Goal: Transaction & Acquisition: Book appointment/travel/reservation

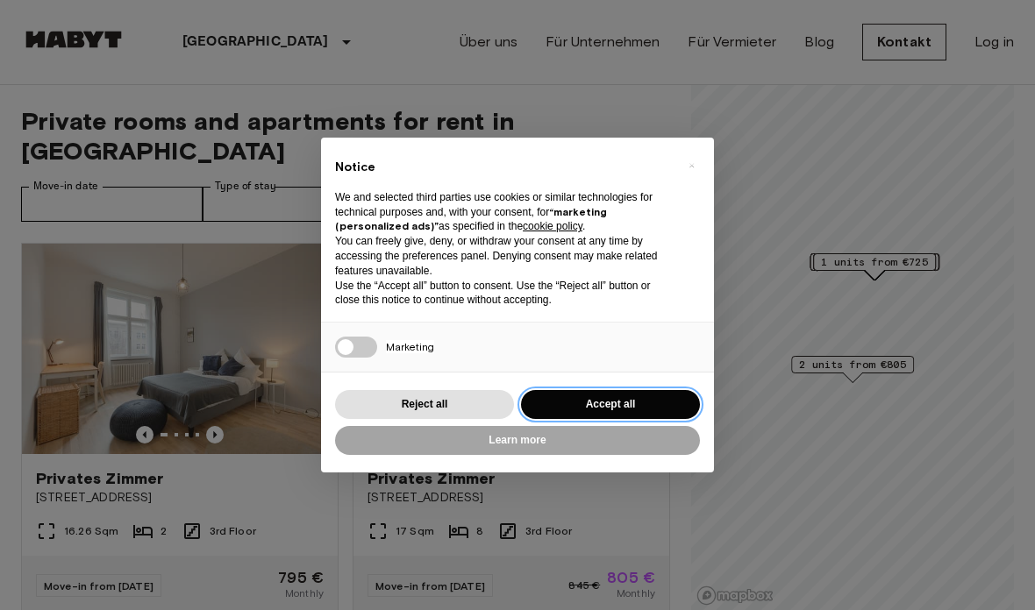
click at [638, 414] on button "Accept all" at bounding box center [610, 404] width 179 height 29
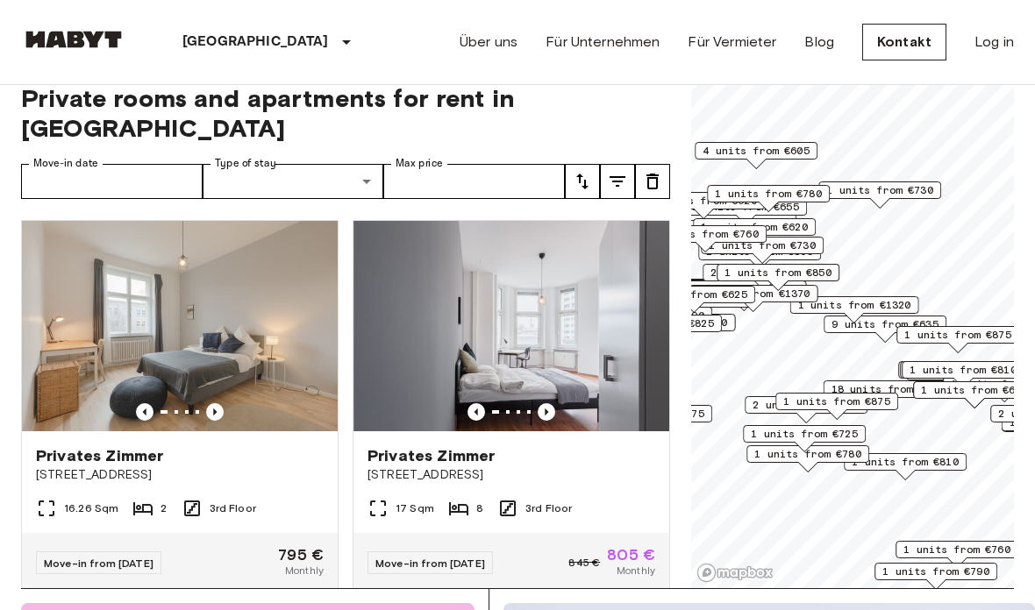
scroll to position [23, 0]
click at [149, 164] on input "Move-in date" at bounding box center [111, 181] width 181 height 35
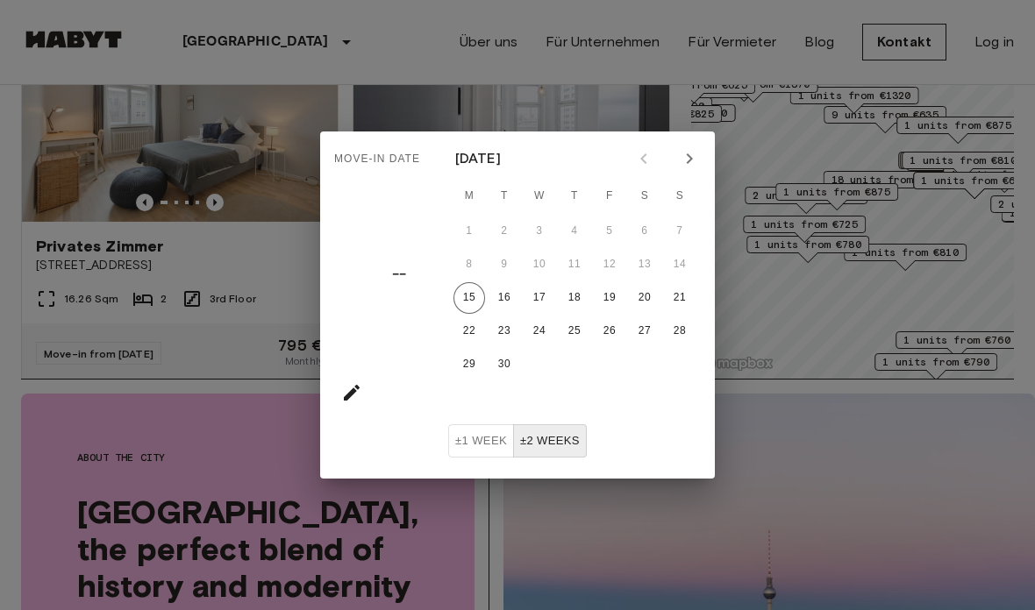
scroll to position [218, 0]
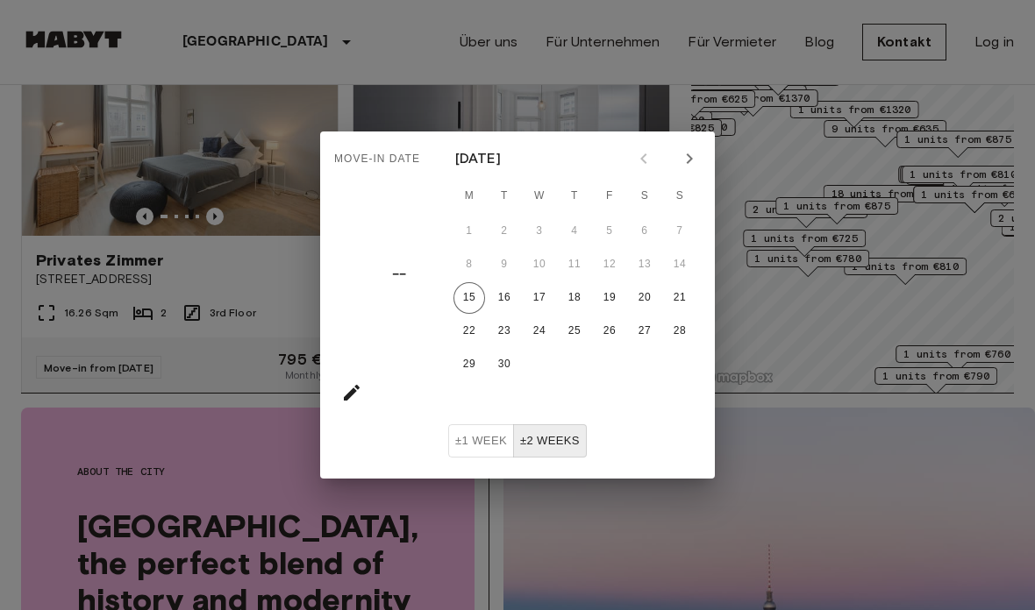
click at [697, 169] on icon "Next month" at bounding box center [689, 158] width 21 height 21
click at [687, 169] on icon "Next month" at bounding box center [689, 158] width 21 height 21
click at [690, 169] on icon "Next month" at bounding box center [689, 158] width 21 height 21
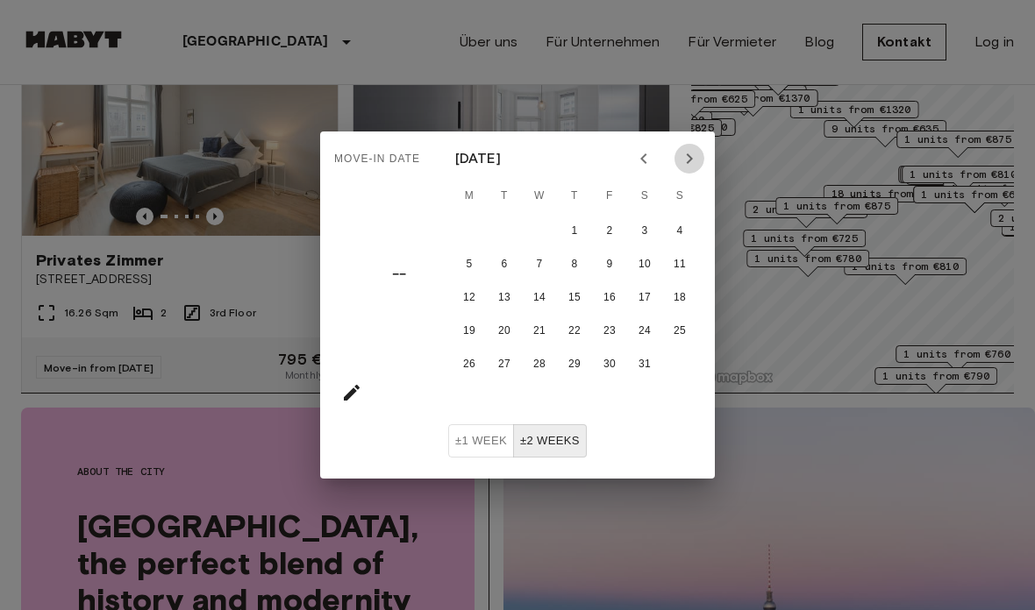
click at [690, 169] on icon "Next month" at bounding box center [689, 158] width 21 height 21
click at [691, 169] on icon "Next month" at bounding box center [689, 158] width 21 height 21
click at [695, 169] on icon "Next month" at bounding box center [689, 158] width 21 height 21
click at [699, 169] on icon "Next month" at bounding box center [689, 158] width 21 height 21
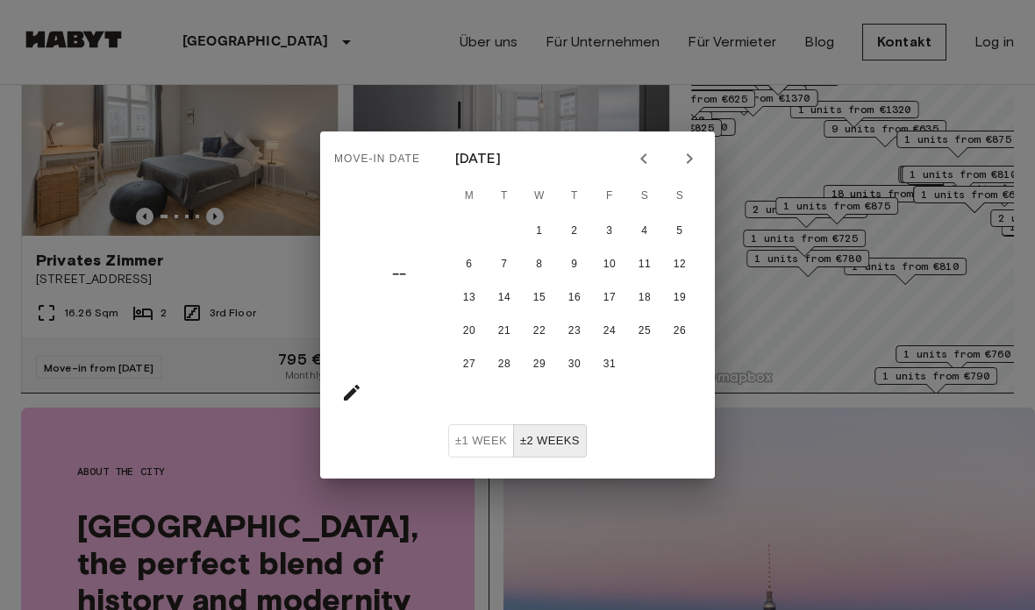
click at [702, 174] on div at bounding box center [666, 159] width 75 height 30
click at [701, 174] on div at bounding box center [666, 159] width 75 height 30
click at [689, 169] on icon "Next month" at bounding box center [689, 158] width 21 height 21
click at [633, 169] on icon "Previous month" at bounding box center [643, 158] width 21 height 21
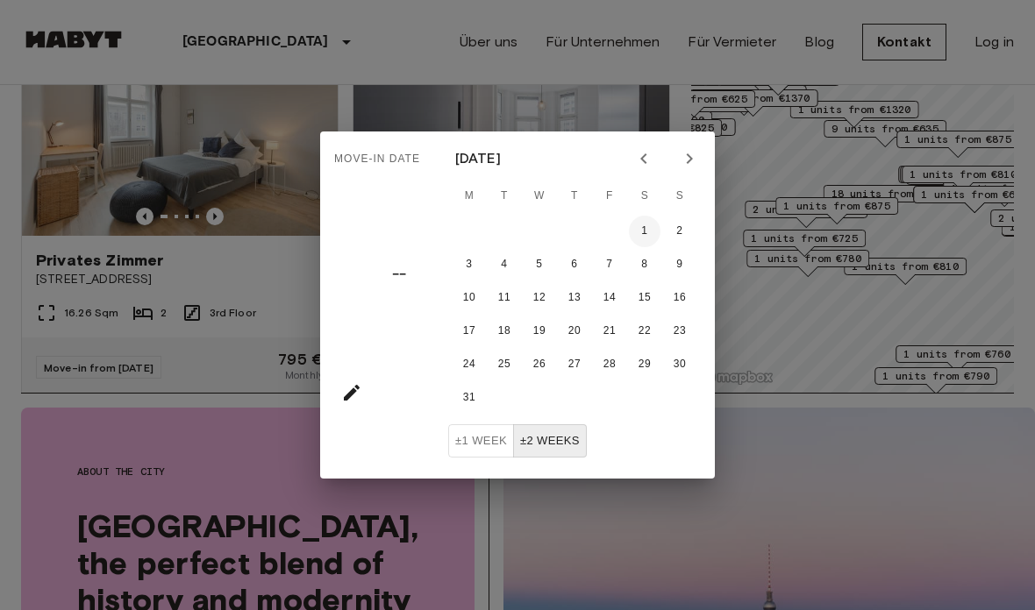
click at [640, 247] on button "1" at bounding box center [645, 232] width 32 height 32
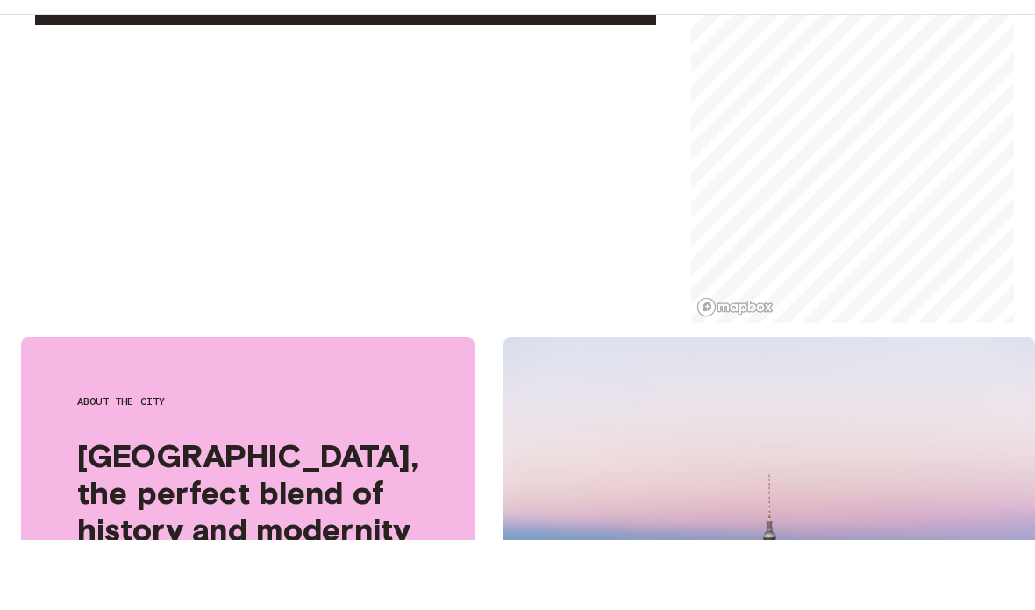
type input "**********"
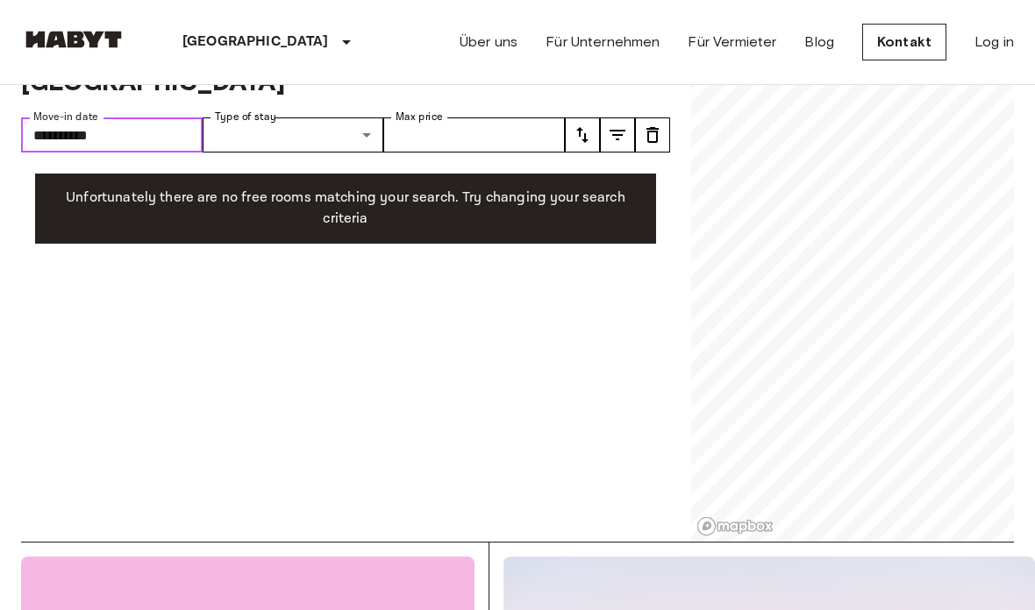
scroll to position [45, 0]
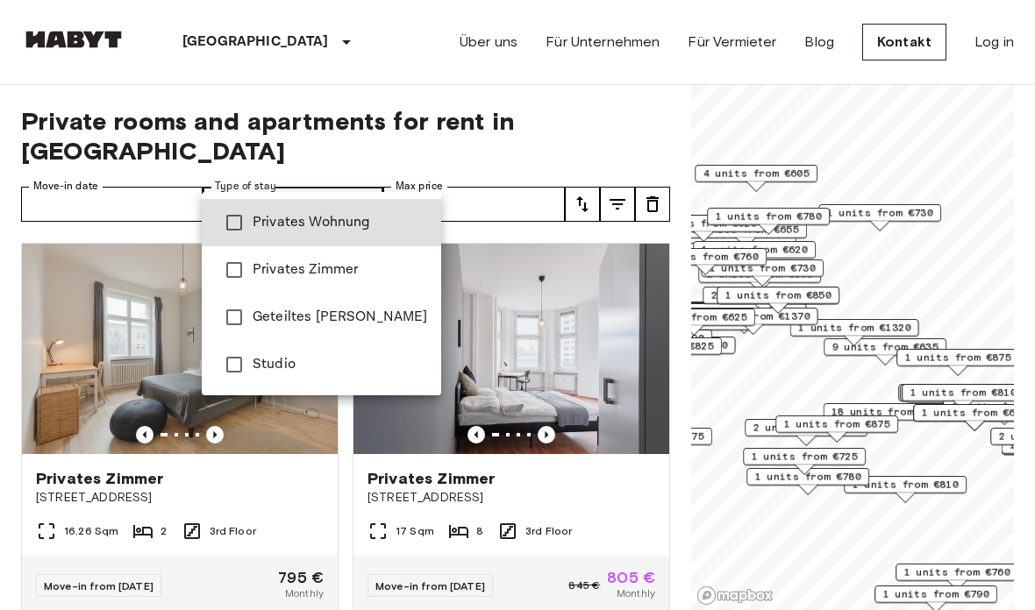
click at [343, 257] on li "Privates Zimmer" at bounding box center [321, 269] width 239 height 47
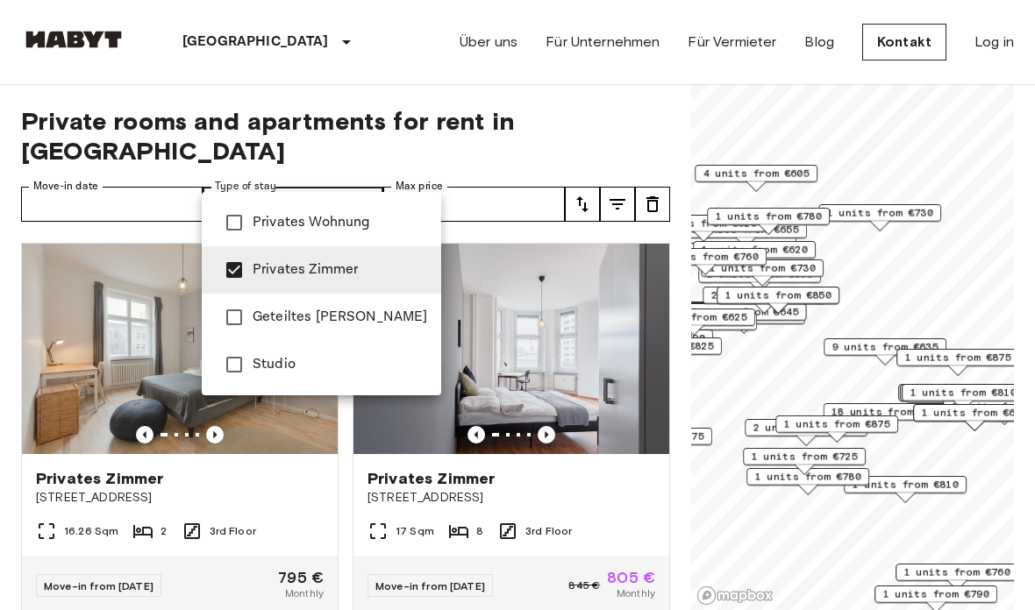
click at [307, 222] on span "Privates Wohnung" at bounding box center [340, 222] width 174 height 21
type input "**********"
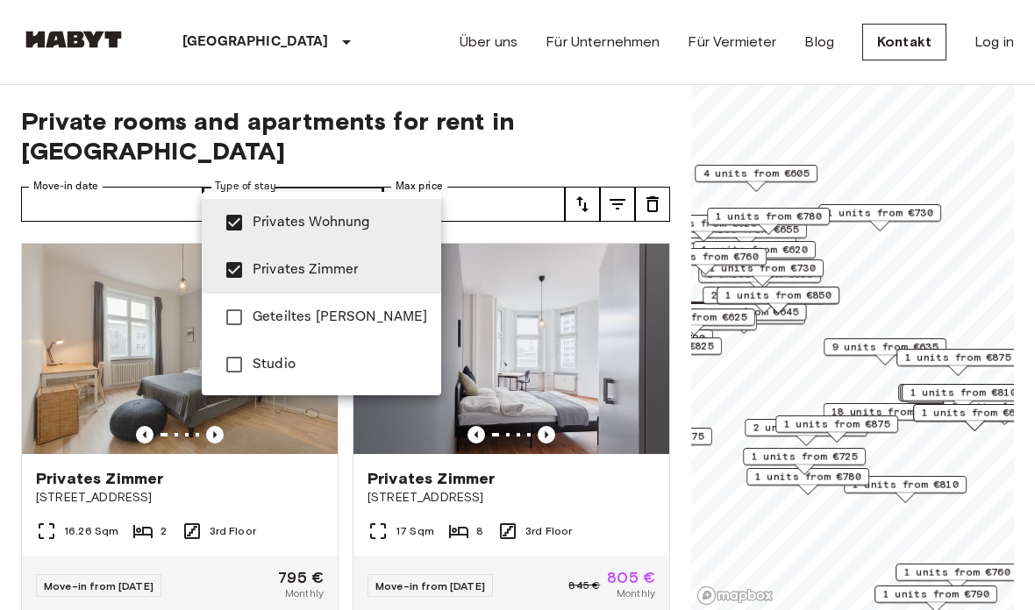
click at [500, 187] on div at bounding box center [517, 305] width 1035 height 610
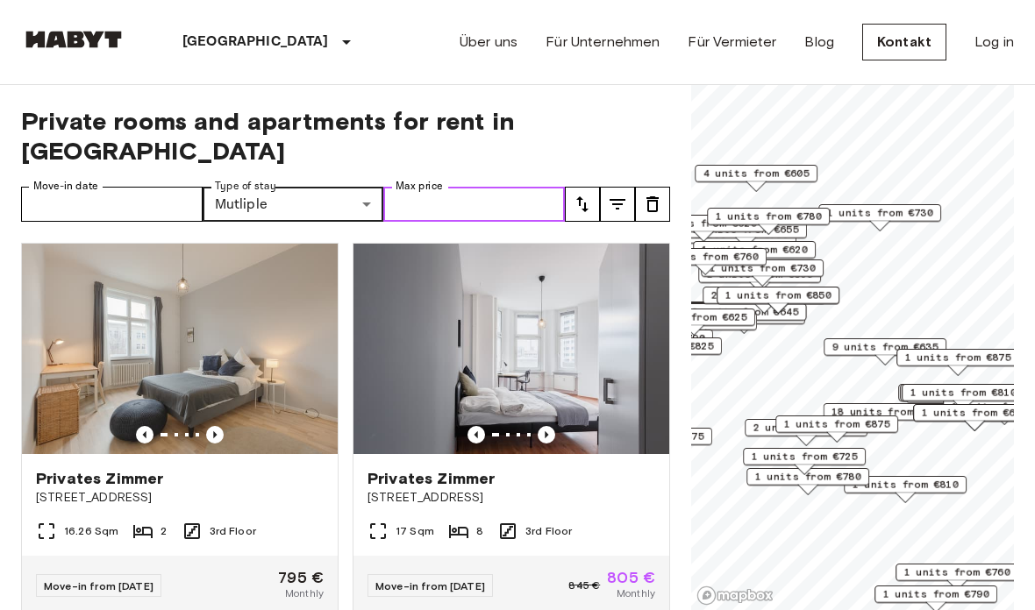
click at [500, 187] on input "Max price" at bounding box center [473, 204] width 181 height 35
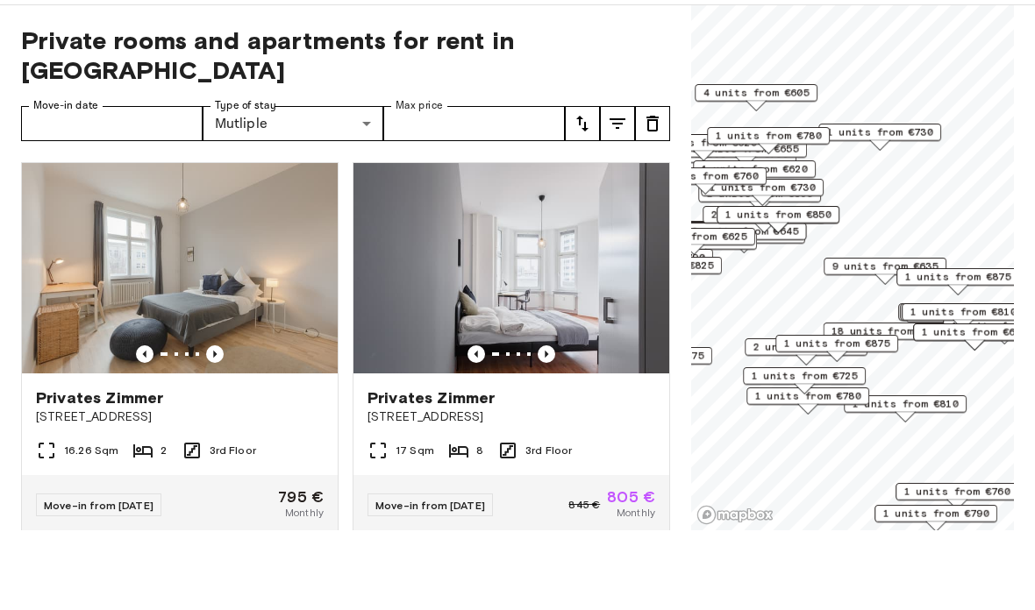
click at [579, 194] on icon "tune" at bounding box center [582, 204] width 21 height 21
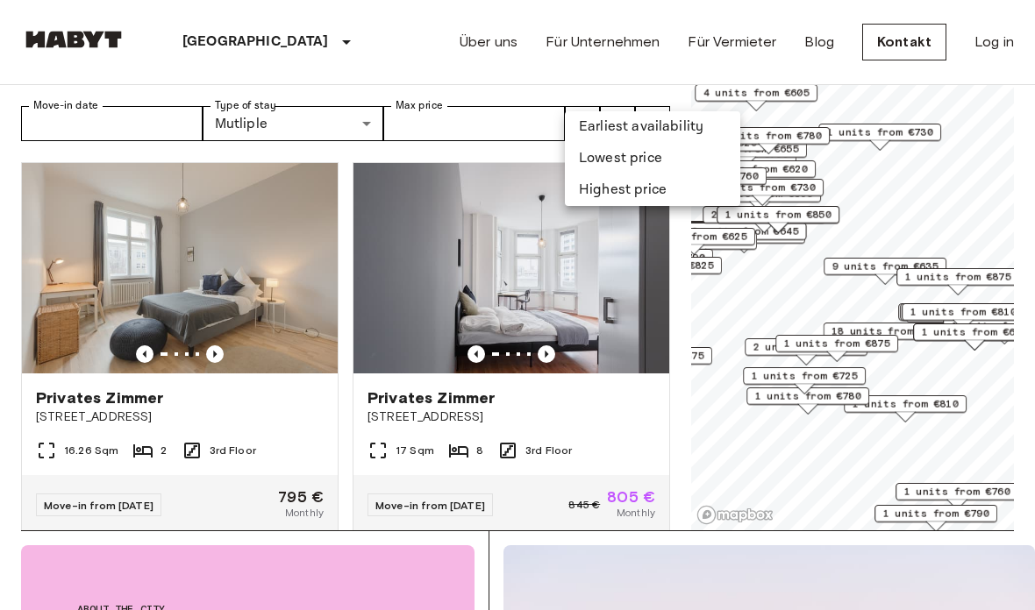
click at [631, 157] on li "Lowest price" at bounding box center [652, 159] width 175 height 32
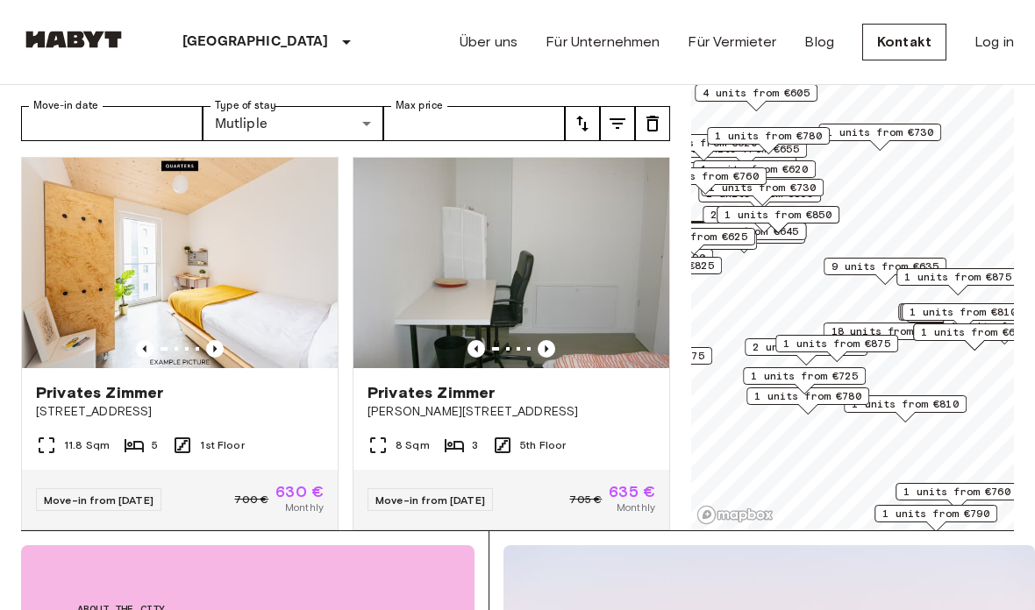
scroll to position [1556, 0]
click at [608, 206] on img at bounding box center [511, 262] width 316 height 210
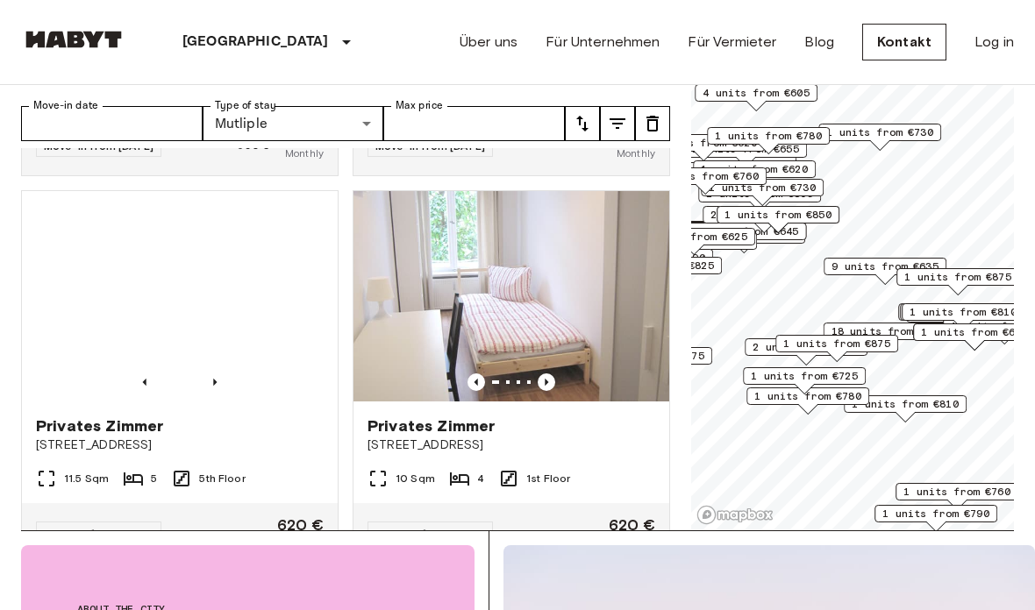
scroll to position [680, 0]
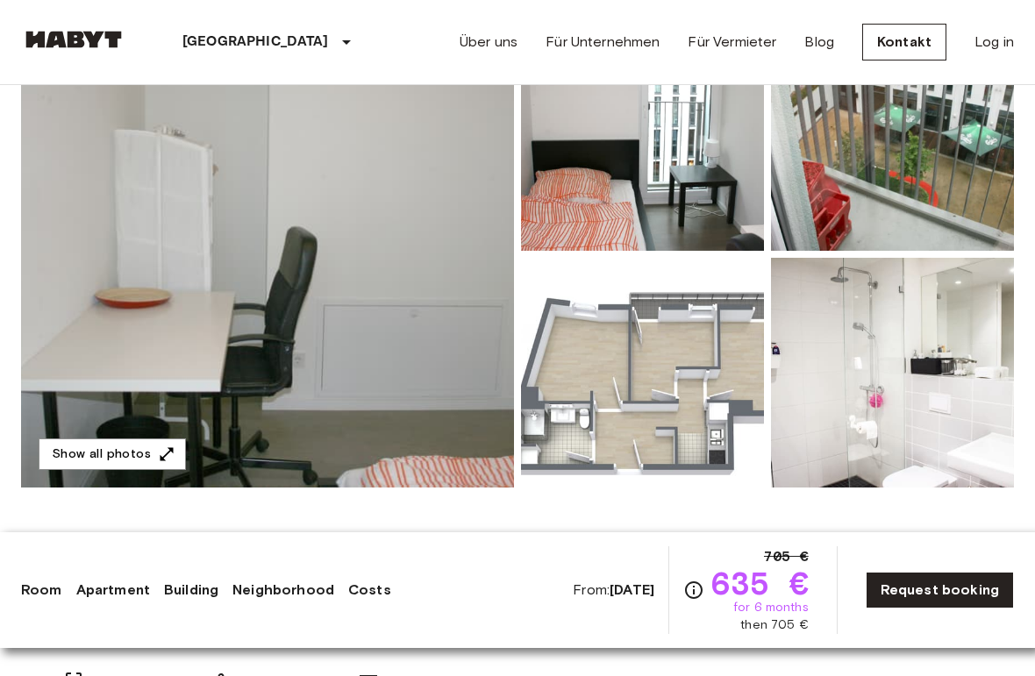
scroll to position [223, 0]
